Goal: Check status: Check status

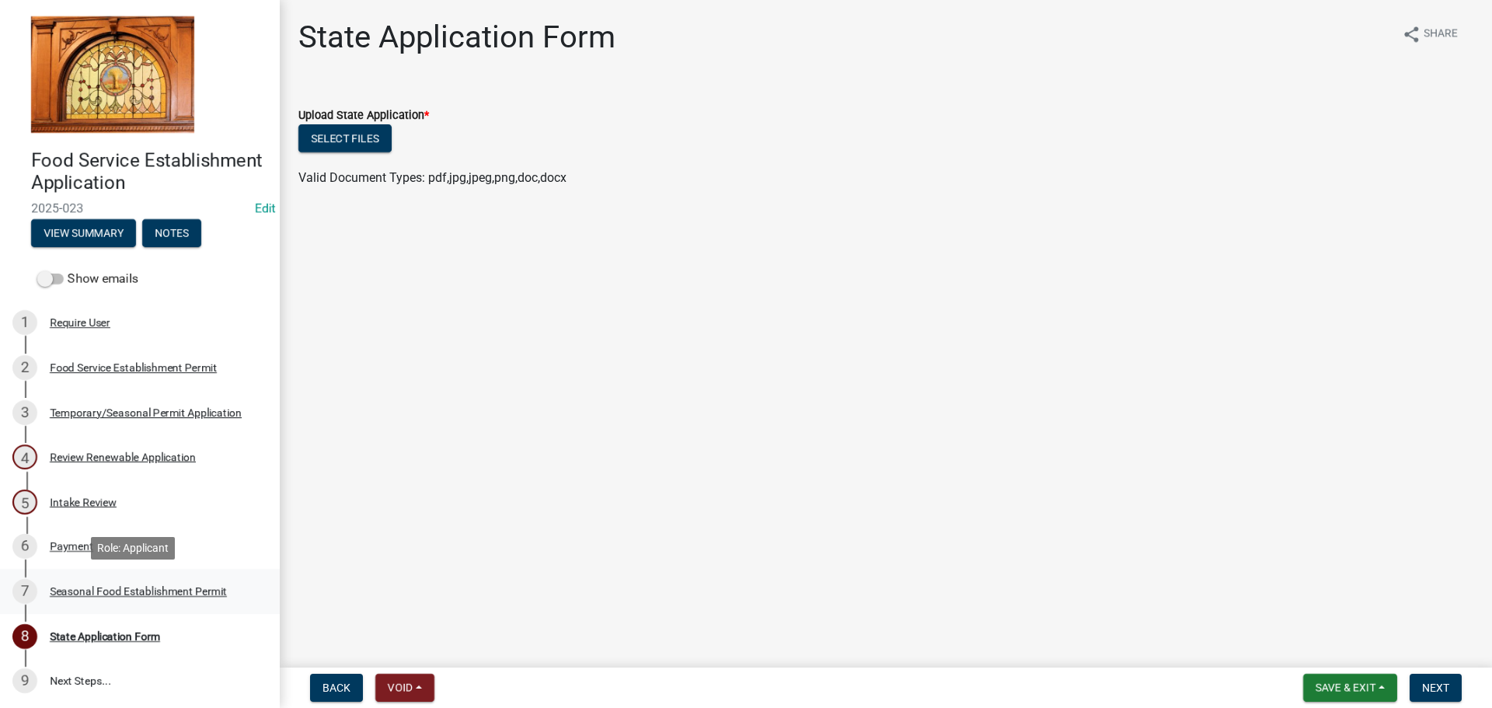
click at [95, 578] on link "7 Seasonal Food Establishment Permit" at bounding box center [140, 591] width 280 height 45
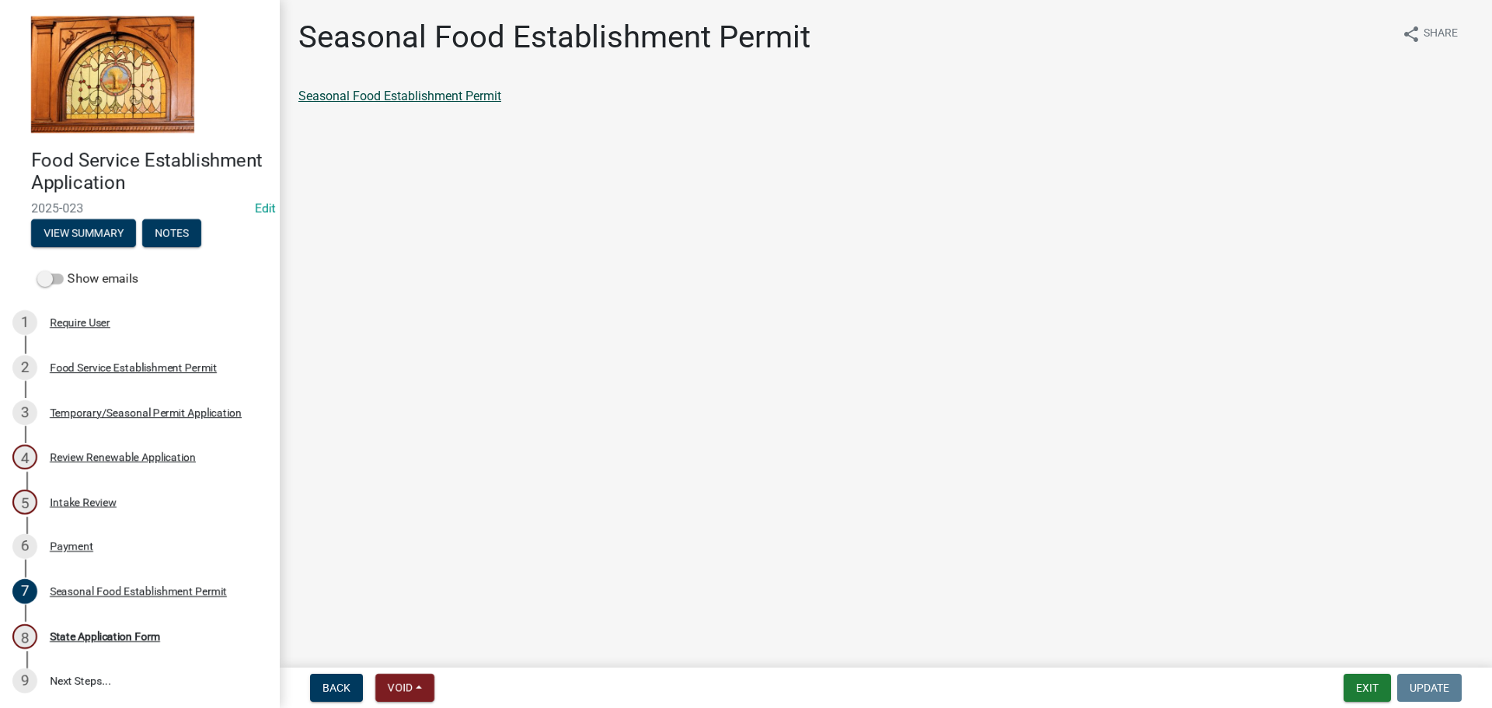
click at [467, 99] on link "Seasonal Food Establishment Permit" at bounding box center [399, 96] width 203 height 15
click at [103, 631] on div "State Application Form" at bounding box center [105, 636] width 110 height 11
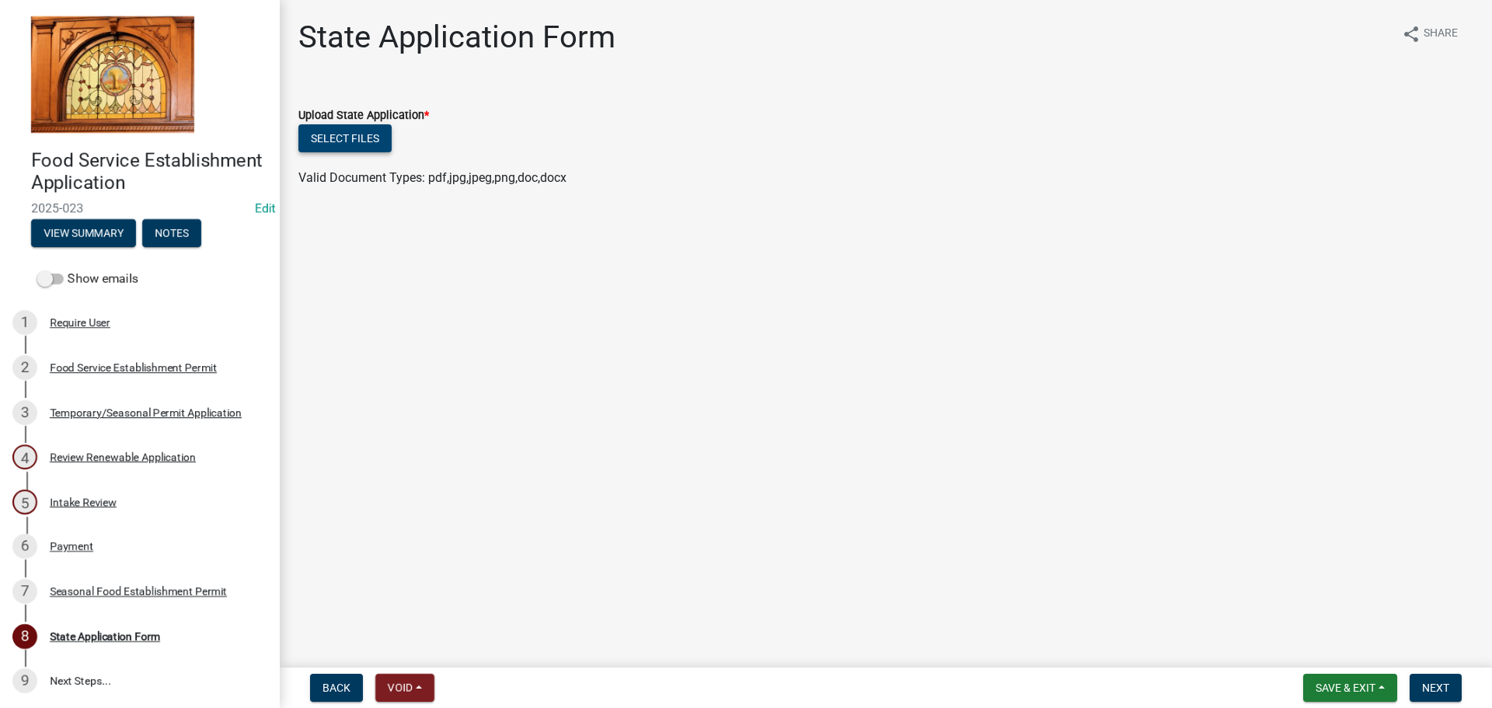
click at [373, 135] on button "Select files" at bounding box center [344, 138] width 93 height 28
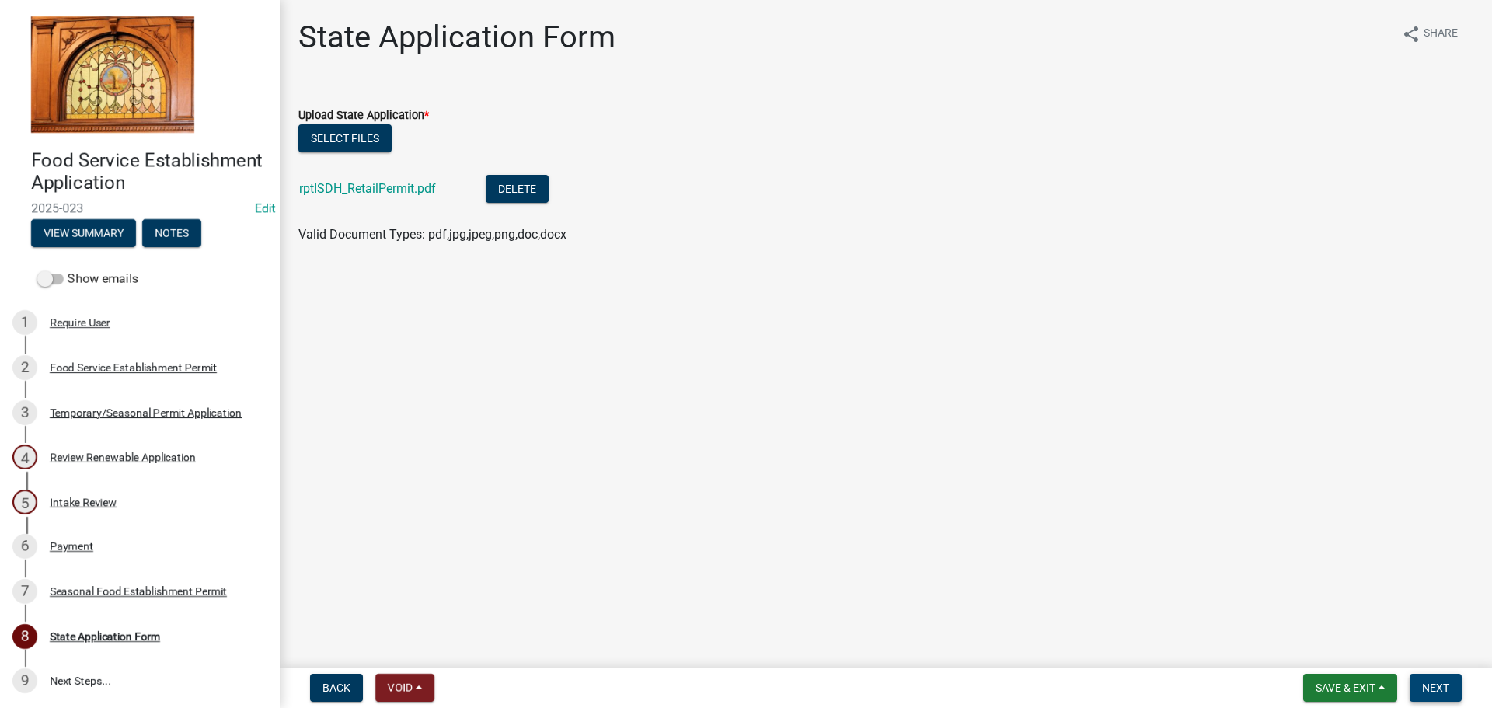
click at [837, 632] on span "Next" at bounding box center [1435, 688] width 27 height 12
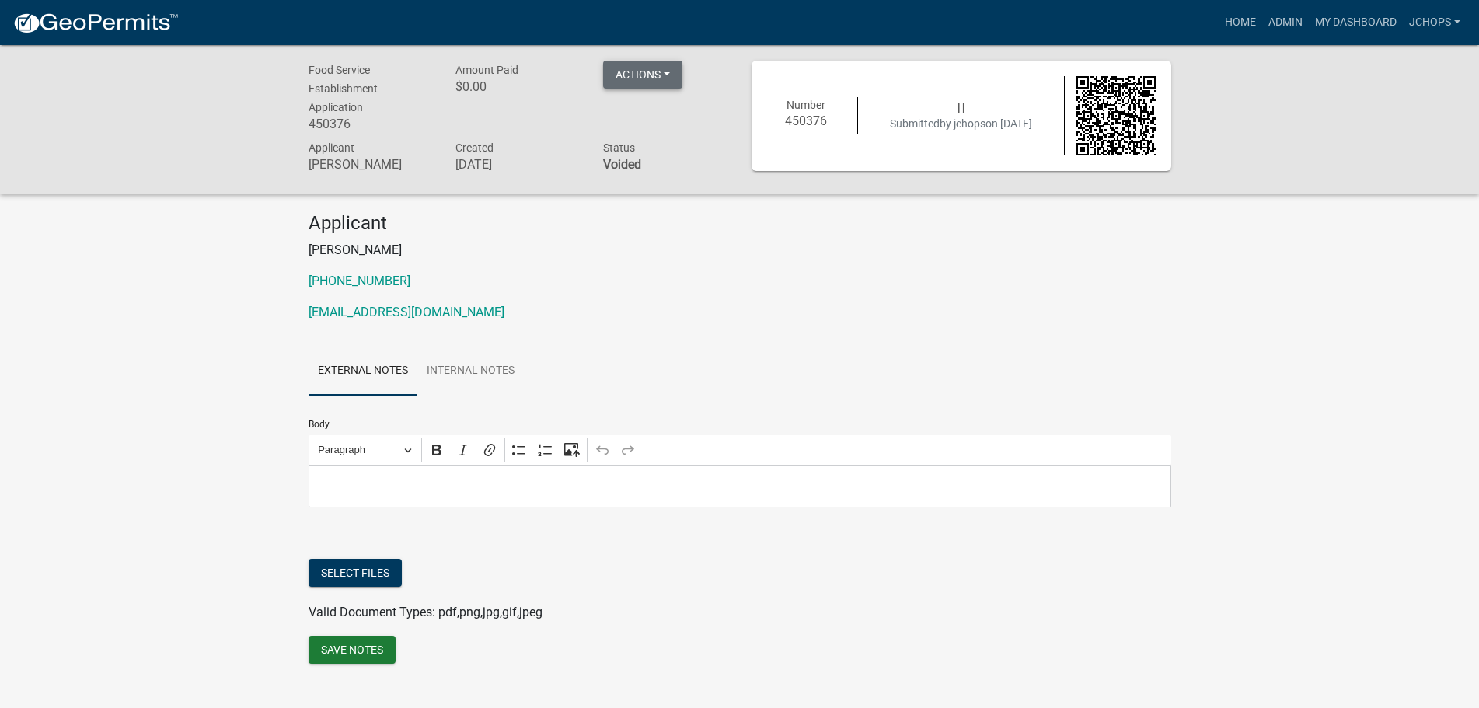
click at [661, 68] on button "Actions" at bounding box center [642, 75] width 79 height 28
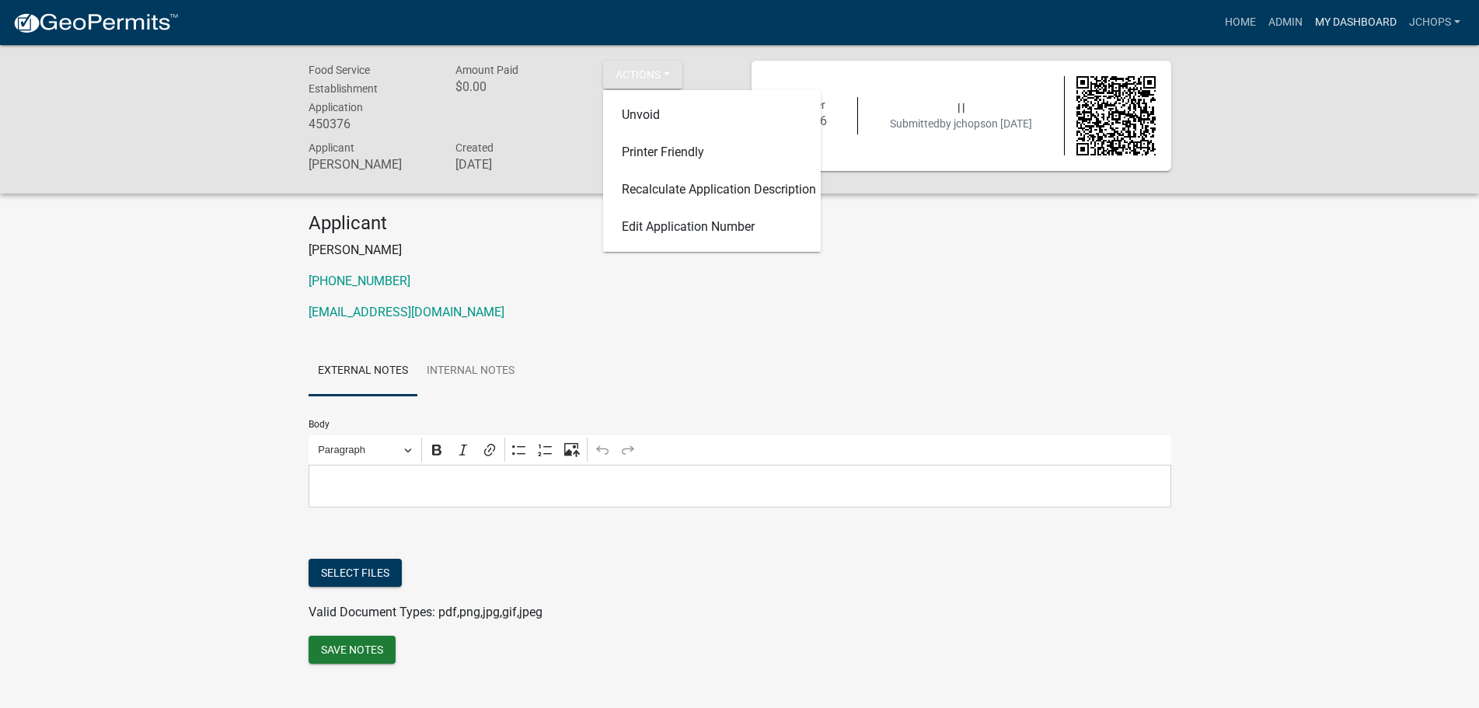
click at [1341, 25] on link "My Dashboard" at bounding box center [1356, 23] width 94 height 30
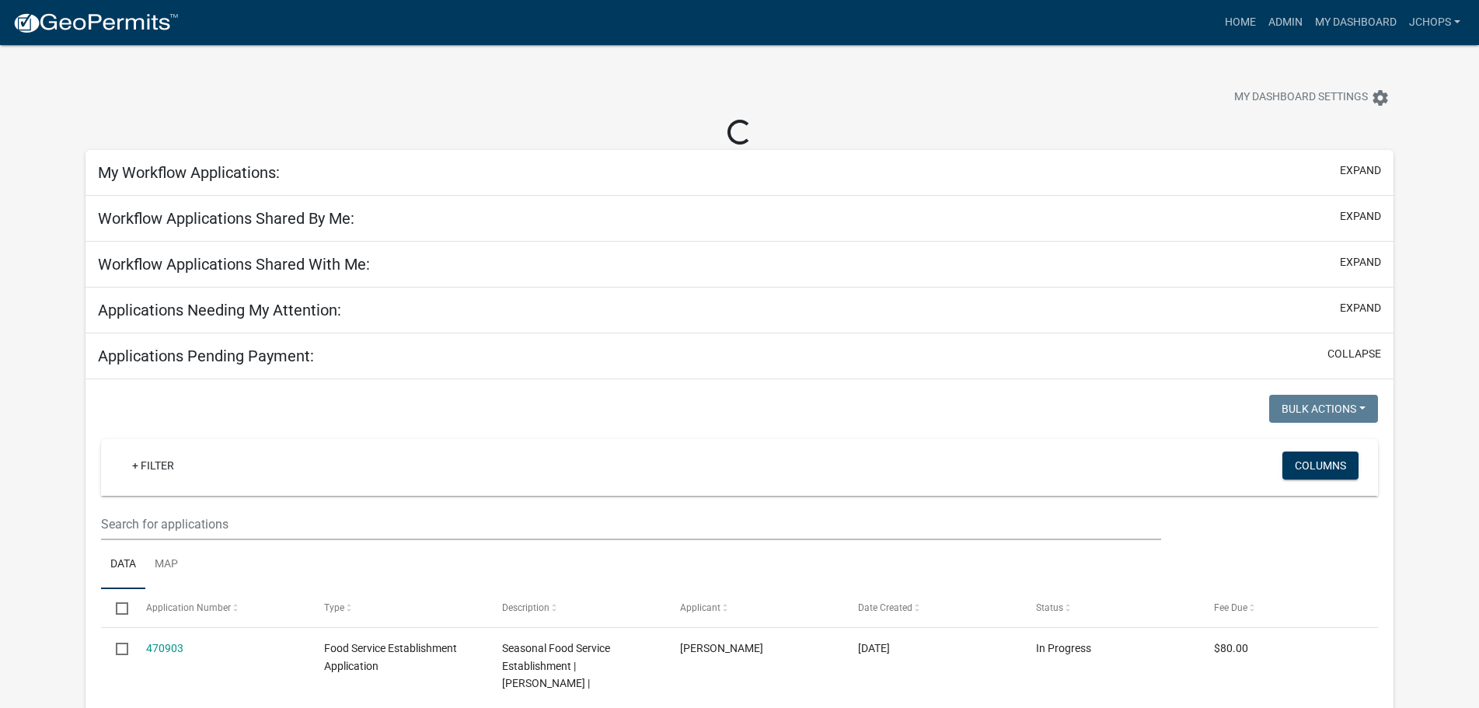
click at [344, 174] on div "My Workflow Applications: expand" at bounding box center [740, 173] width 1308 height 46
click at [1364, 169] on button "expand" at bounding box center [1360, 170] width 41 height 16
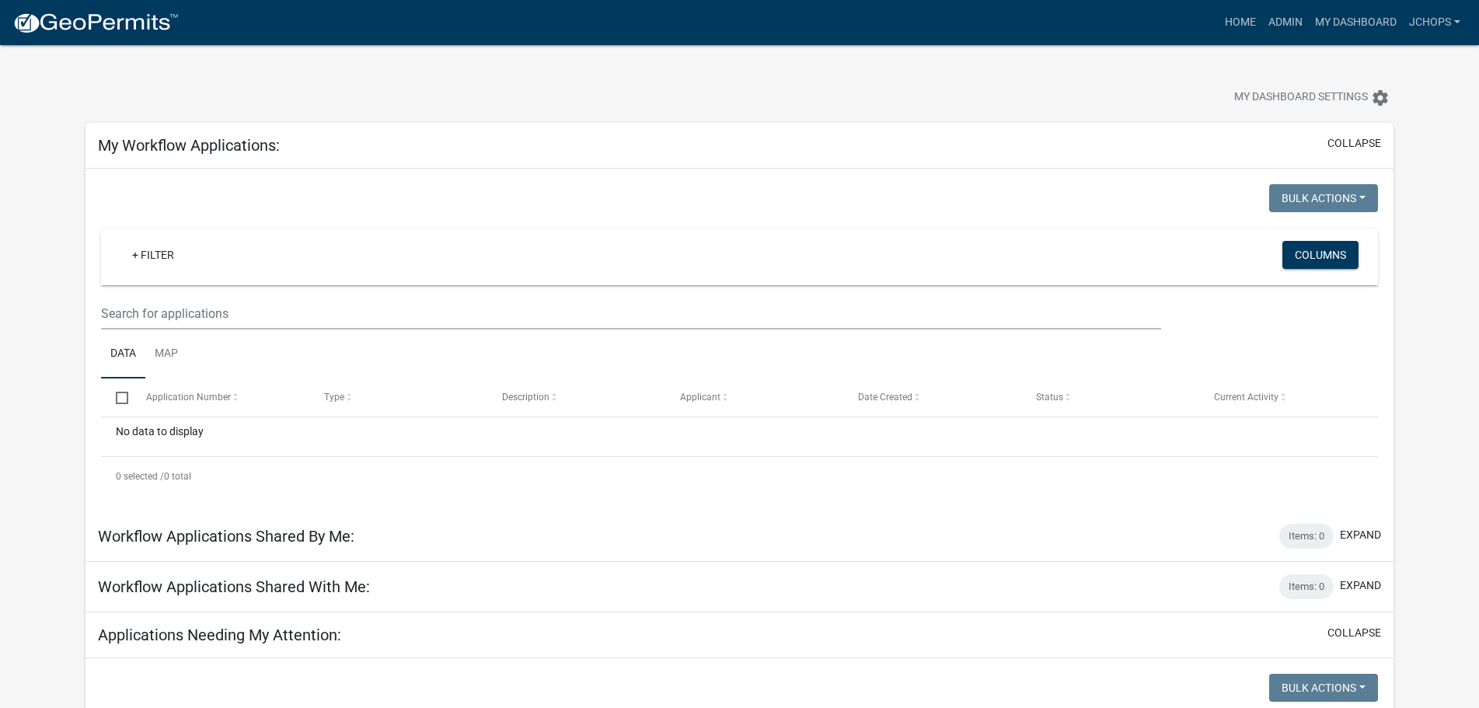
click at [1348, 132] on div "My Workflow Applications: collapse" at bounding box center [740, 146] width 1308 height 46
click at [1349, 146] on button "collapse" at bounding box center [1355, 143] width 54 height 16
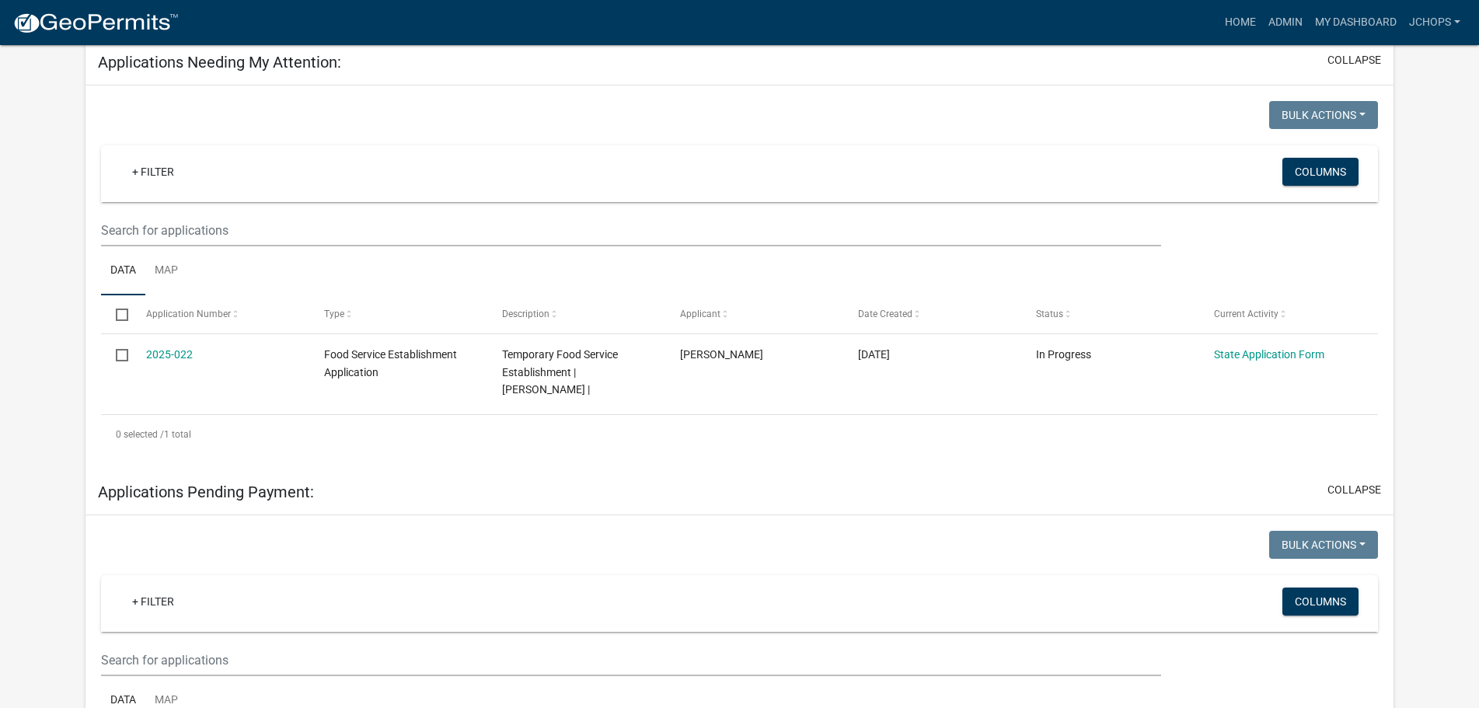
scroll to position [233, 0]
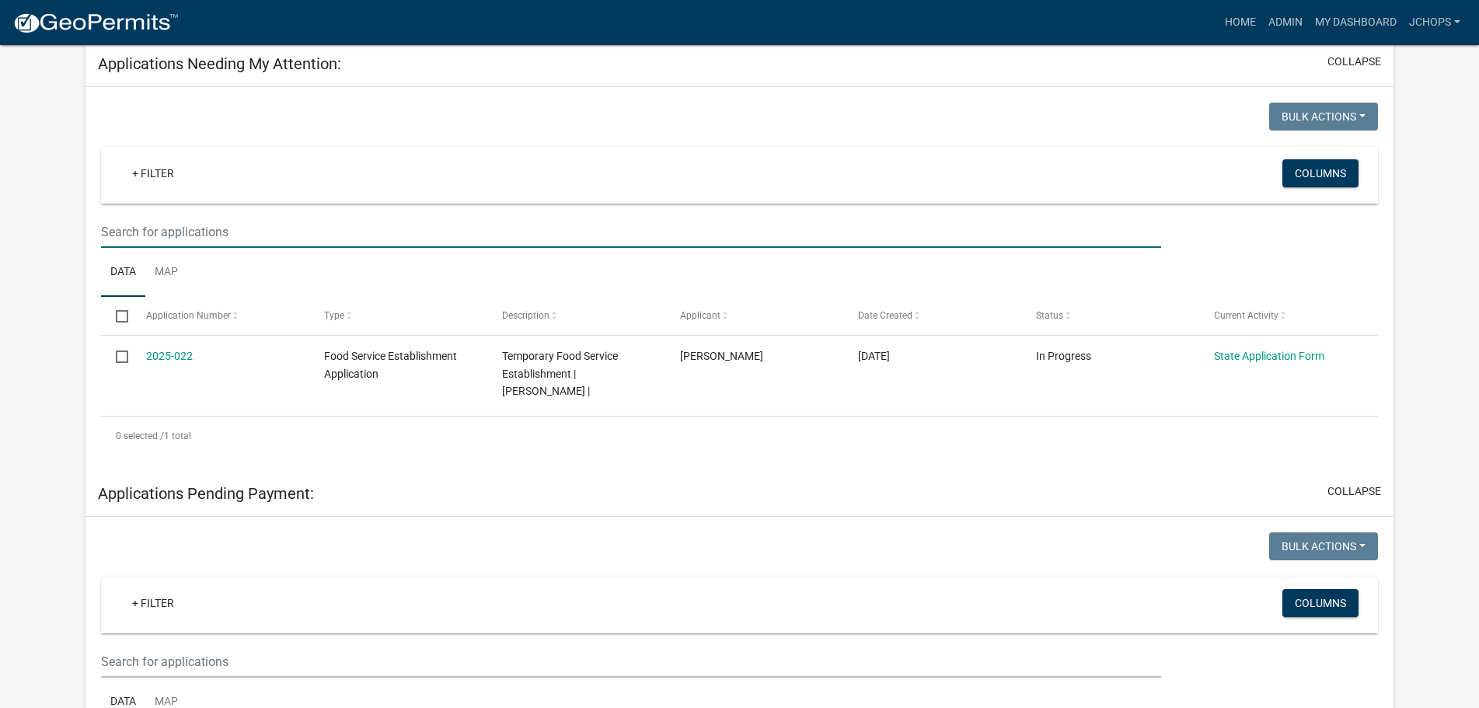
click at [238, 236] on input "text" at bounding box center [631, 232] width 1060 height 32
type input "rector"
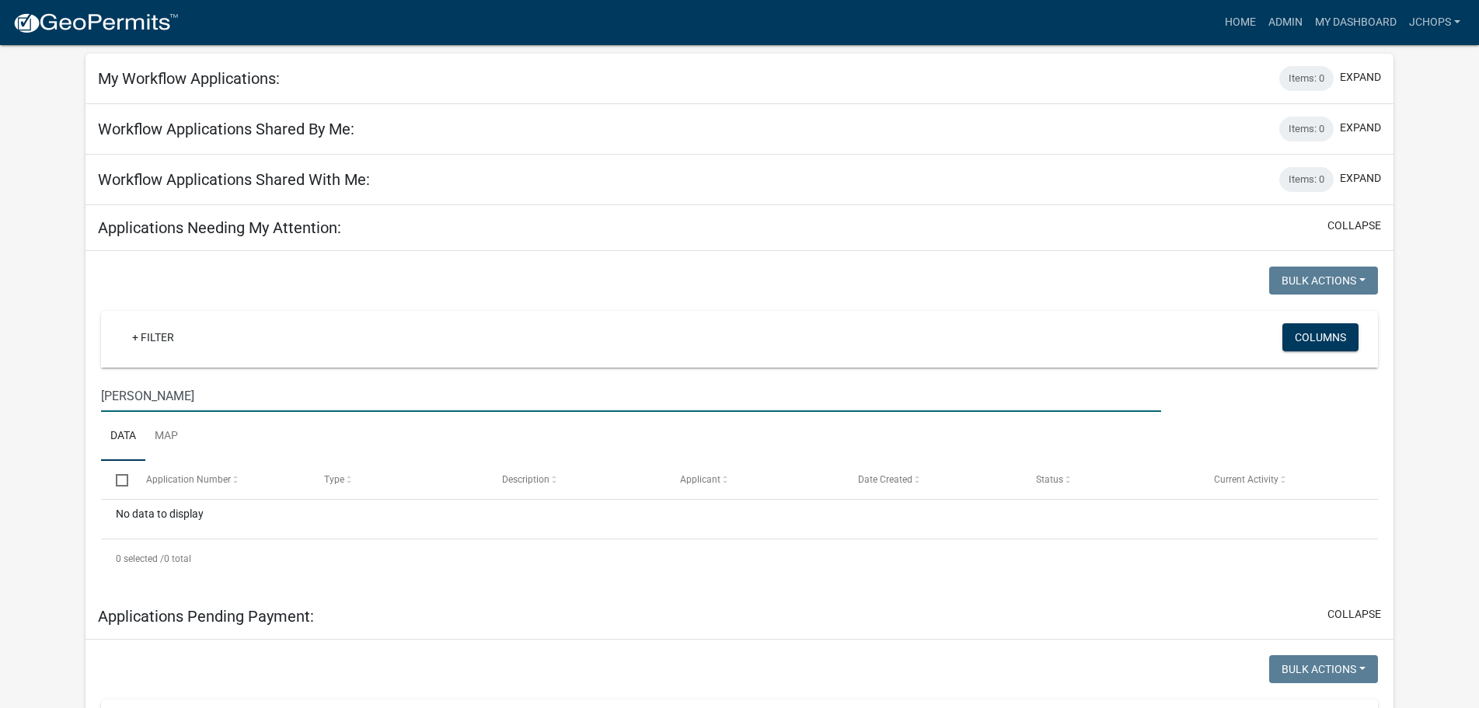
scroll to position [0, 0]
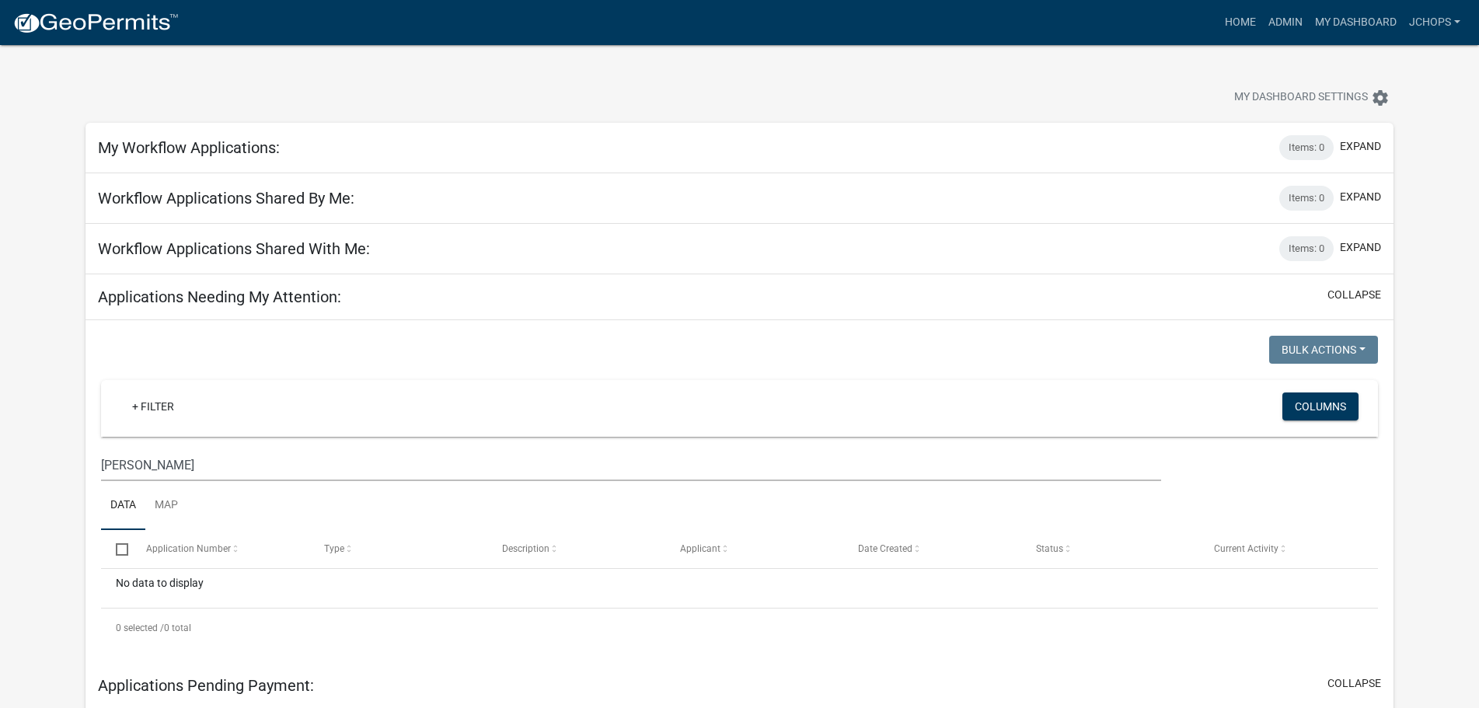
click at [410, 152] on div "My Workflow Applications: Items: 0 expand" at bounding box center [740, 148] width 1308 height 51
click at [244, 155] on h5 "My Workflow Applications:" at bounding box center [189, 147] width 182 height 19
click at [1372, 146] on button "expand" at bounding box center [1360, 146] width 41 height 16
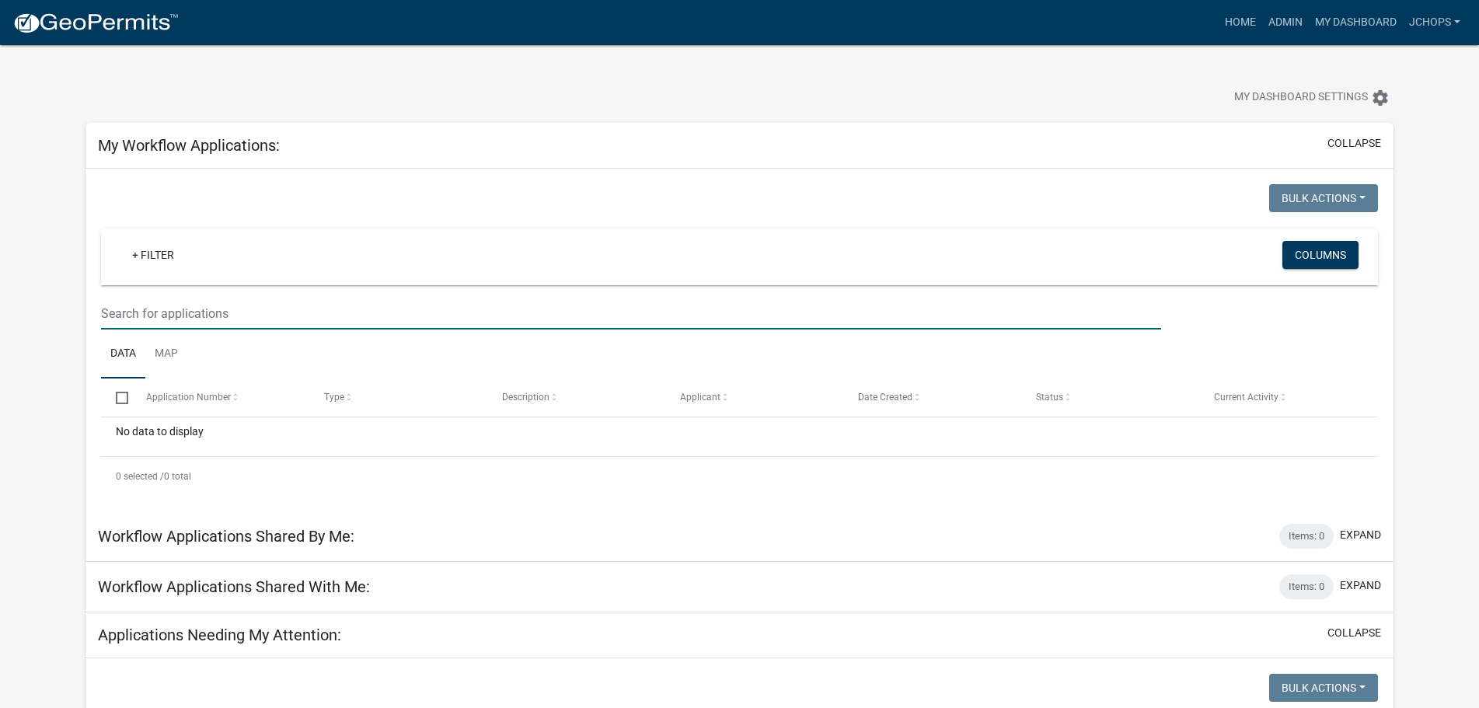
click at [187, 302] on input "text" at bounding box center [631, 314] width 1060 height 32
type input "rector"
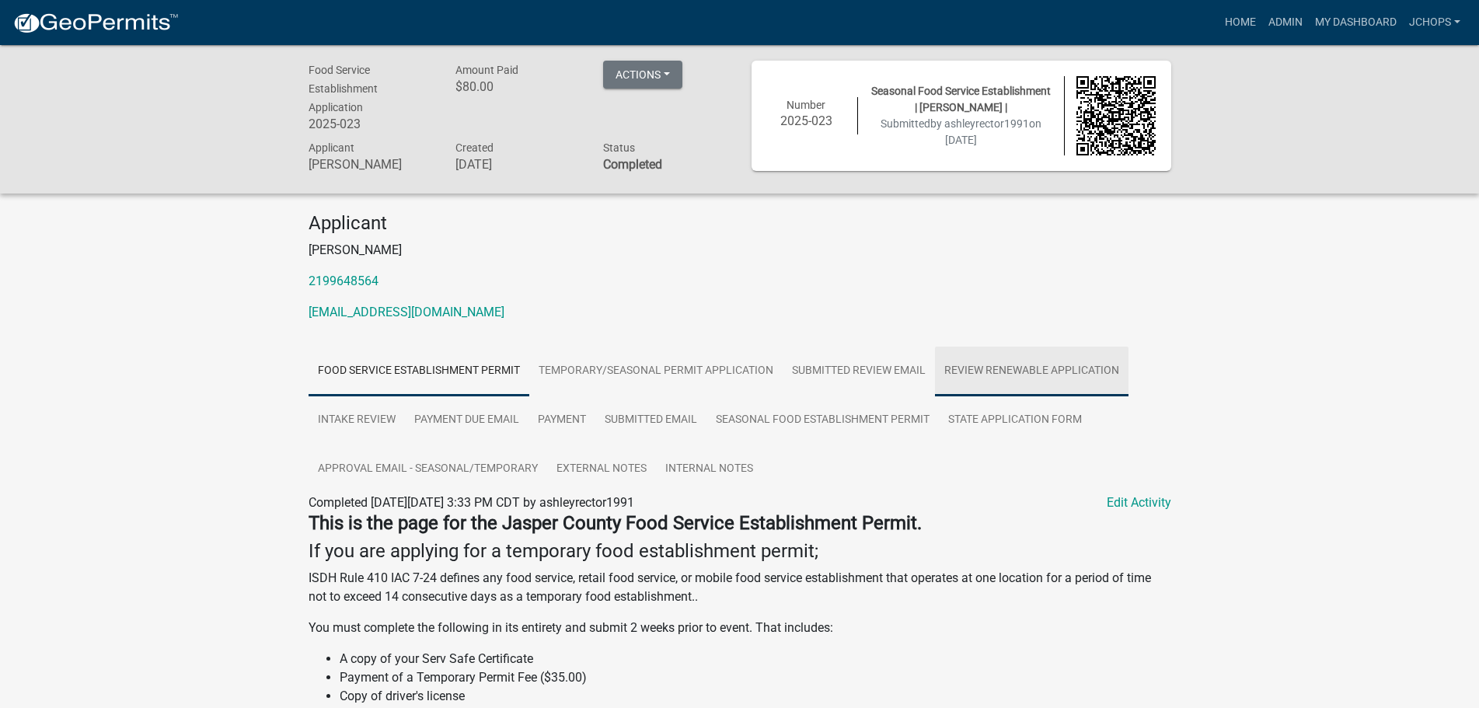
click at [1087, 377] on link "Review Renewable Application" at bounding box center [1032, 372] width 194 height 50
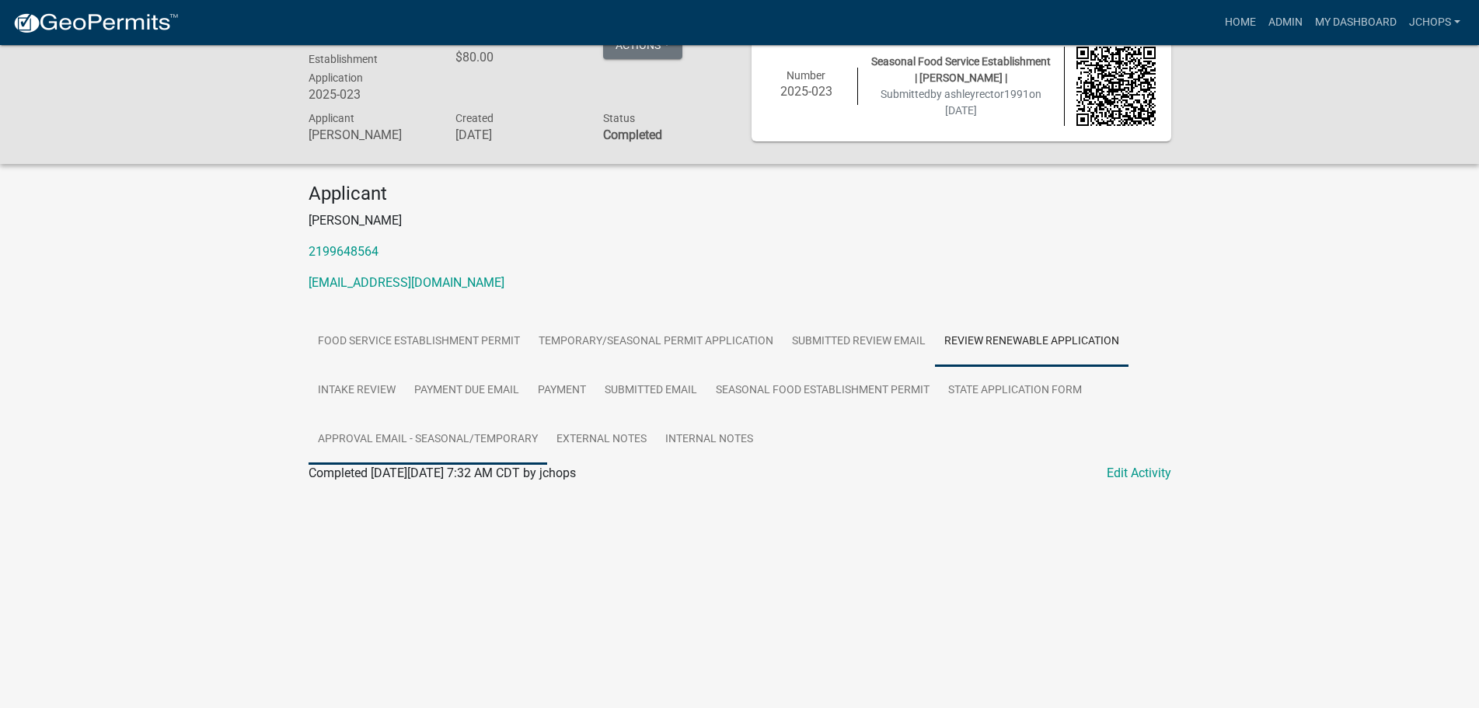
scroll to position [45, 0]
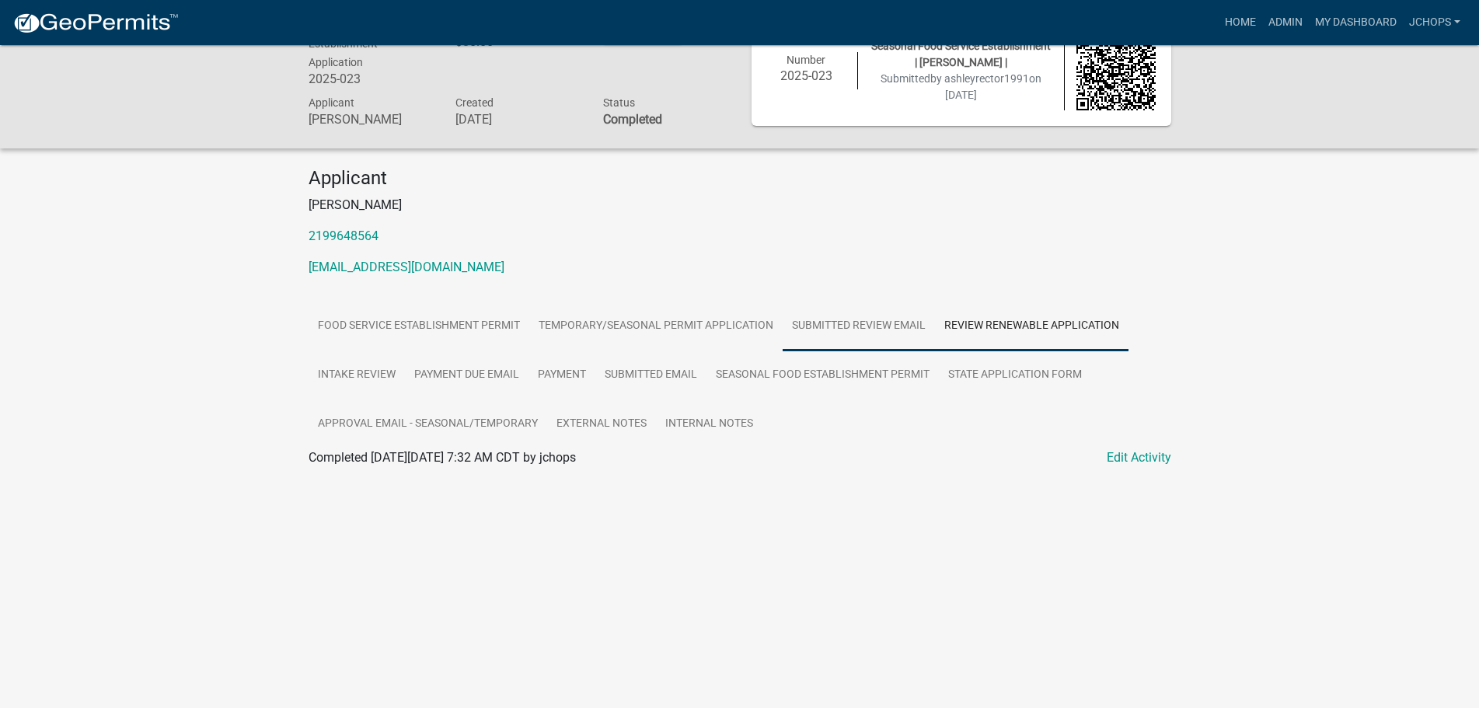
click at [812, 334] on link "Submitted Review Email" at bounding box center [859, 327] width 152 height 50
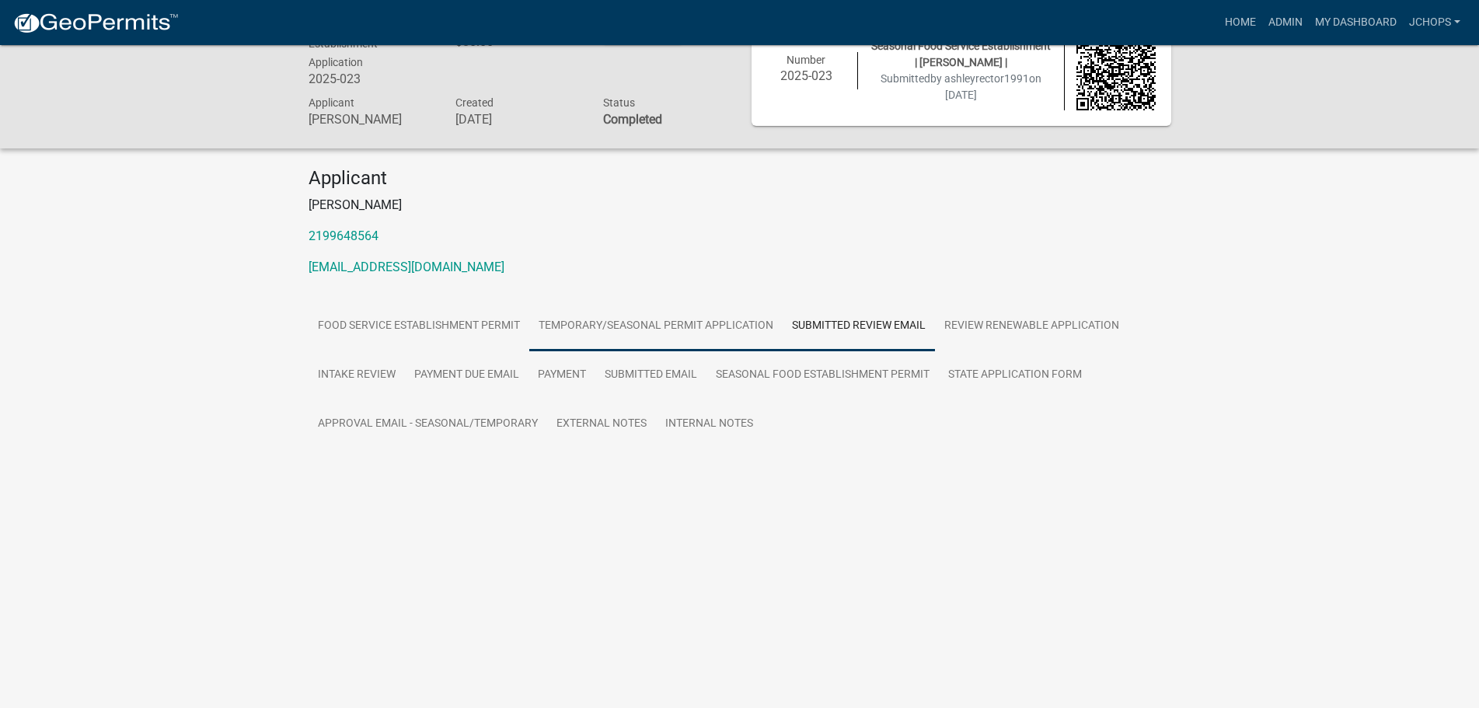
click at [707, 329] on link "Temporary/Seasonal Permit Application" at bounding box center [655, 327] width 253 height 50
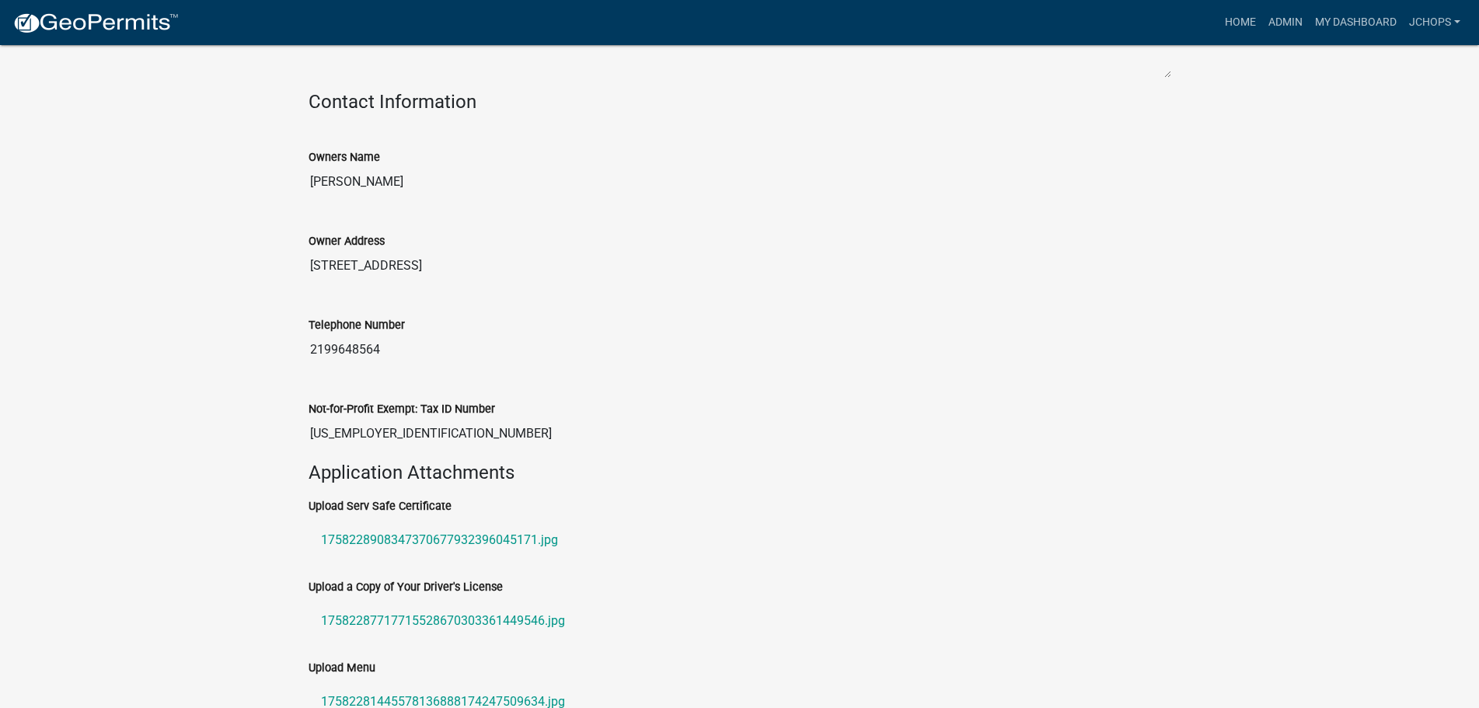
scroll to position [1444, 0]
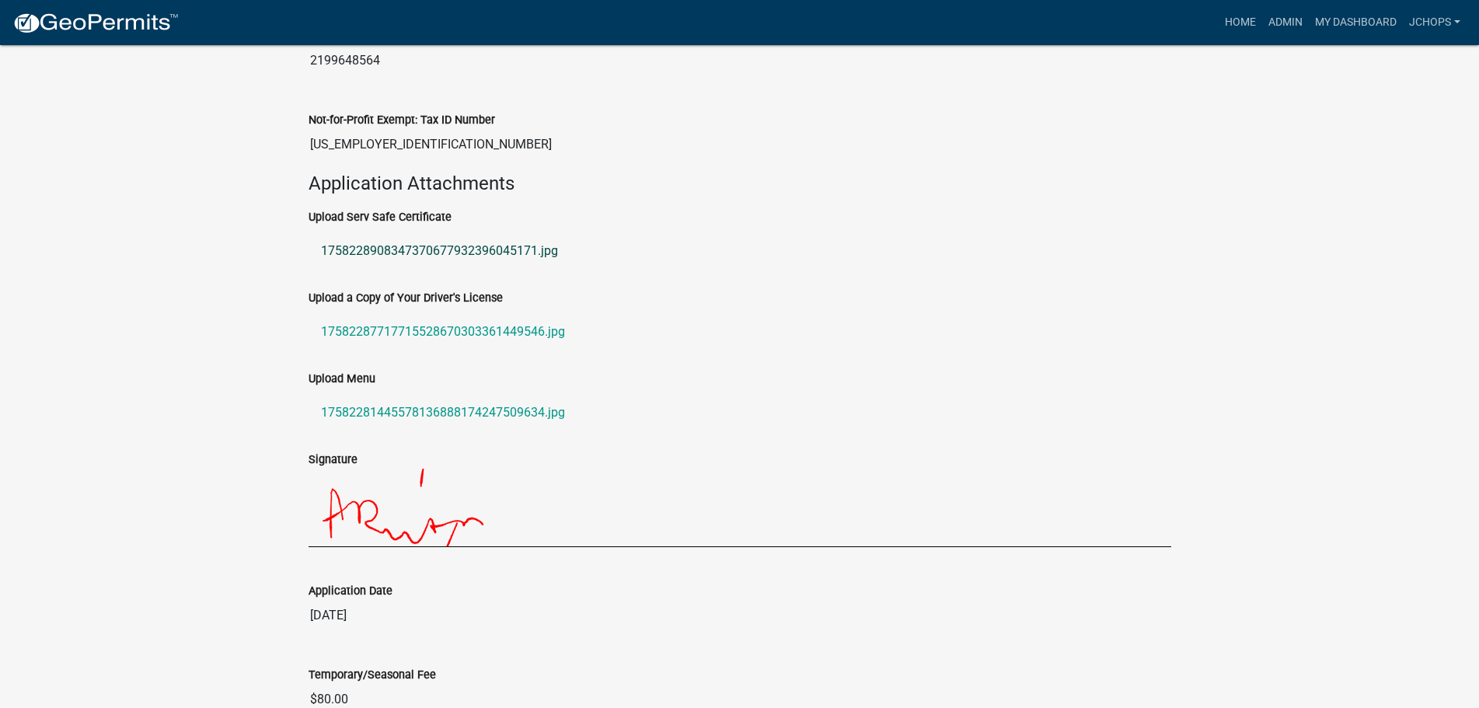
click at [423, 248] on link "1758228908347370677932396045171.jpg" at bounding box center [740, 250] width 863 height 37
click at [446, 333] on link "17582287717715528670303361449546.jpg" at bounding box center [740, 331] width 863 height 37
click at [483, 411] on link "17582281445578136888174247509634.jpg" at bounding box center [740, 412] width 863 height 37
click at [547, 416] on link "17582281445578136888174247509634.jpg" at bounding box center [740, 412] width 863 height 37
